Goal: Check status: Check status

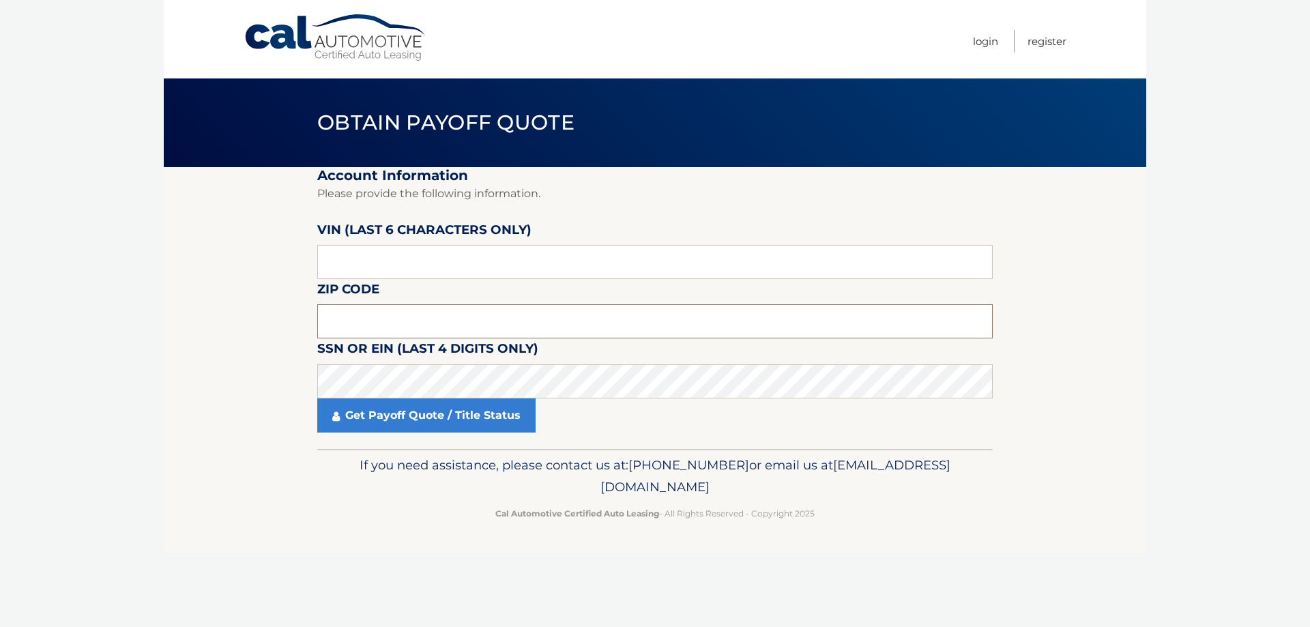
click at [443, 319] on input "text" at bounding box center [654, 321] width 675 height 34
click at [470, 268] on input "text" at bounding box center [654, 262] width 675 height 34
type input "512317"
type input "19047"
click at [393, 412] on link "Get Payoff Quote / Title Status" at bounding box center [426, 415] width 218 height 34
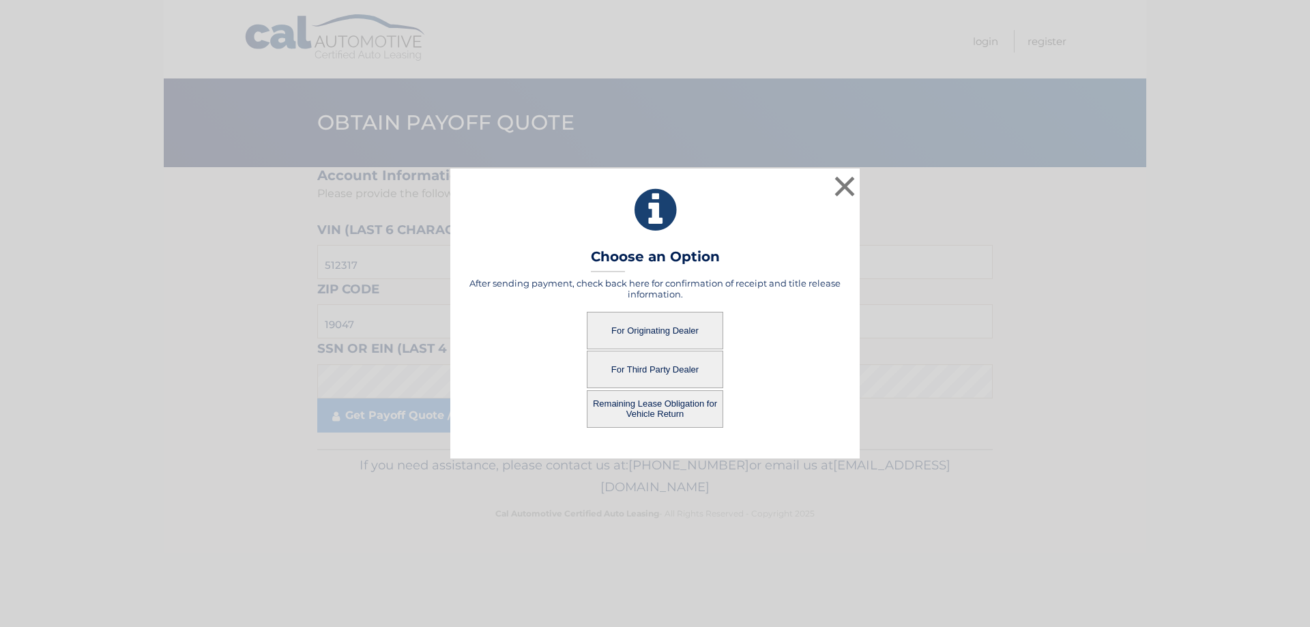
click at [665, 319] on button "For Originating Dealer" at bounding box center [655, 331] width 136 height 38
click at [665, 327] on button "For Originating Dealer" at bounding box center [655, 331] width 136 height 38
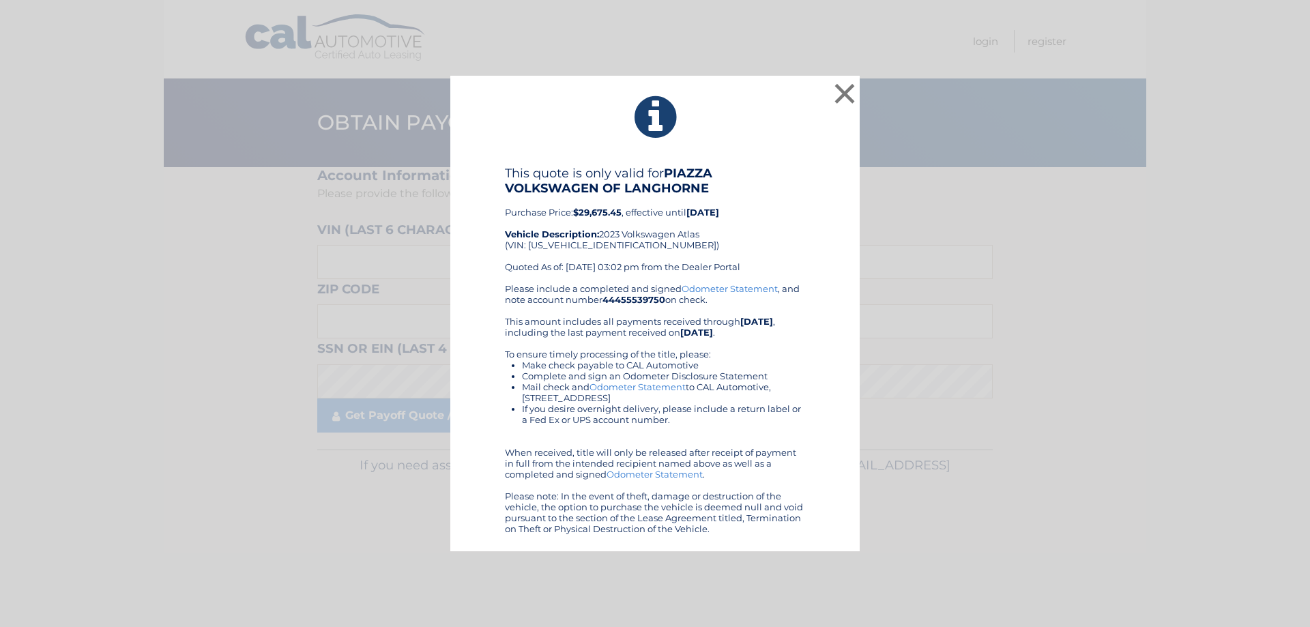
click at [652, 386] on link "Odometer Statement" at bounding box center [638, 386] width 96 height 11
click at [842, 90] on button "×" at bounding box center [844, 93] width 27 height 27
